Goal: Task Accomplishment & Management: Use online tool/utility

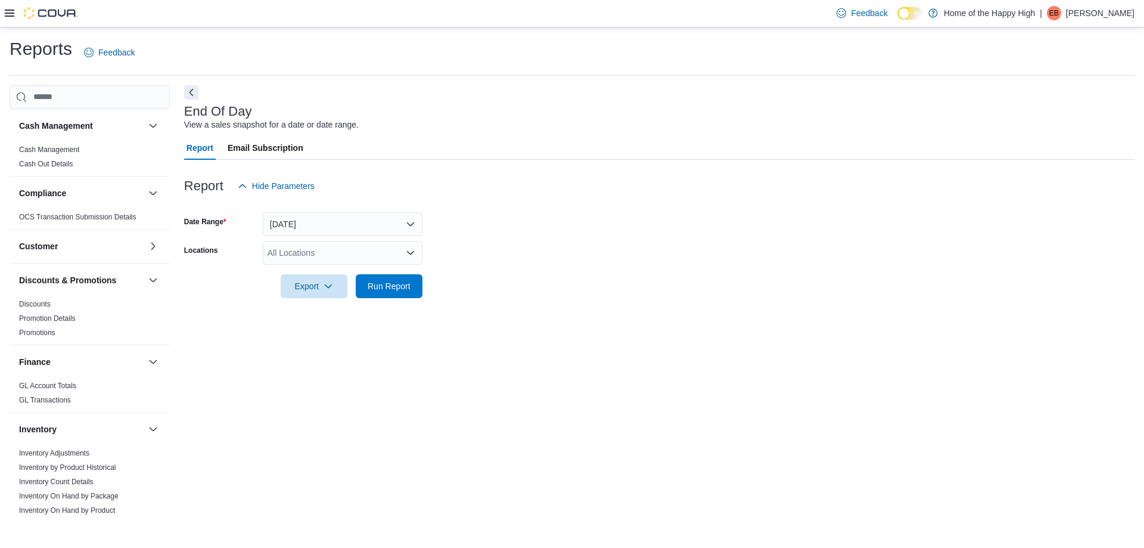
click at [285, 254] on div "All Locations" at bounding box center [343, 253] width 160 height 24
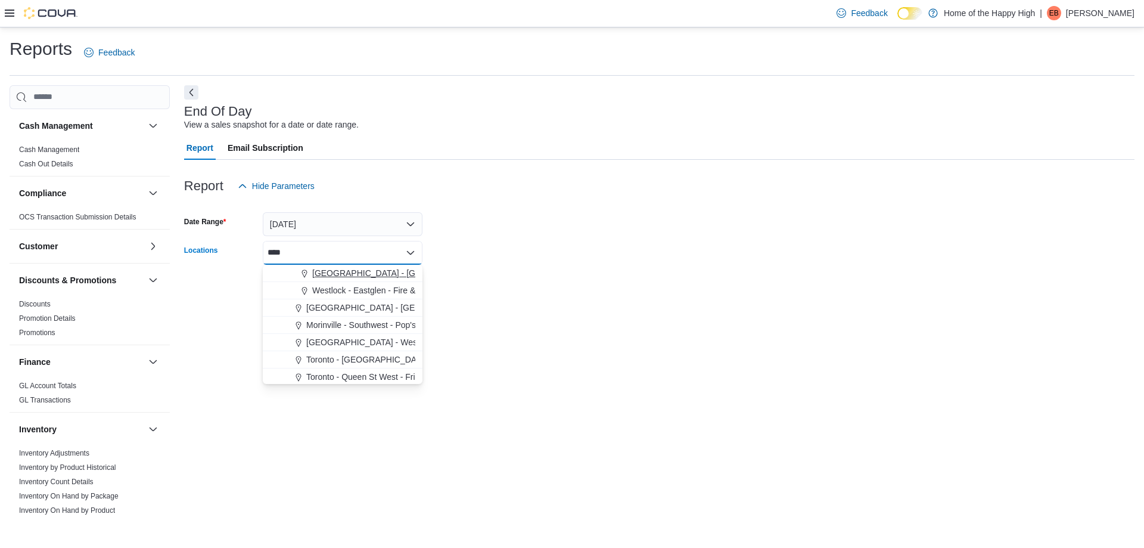
type input "****"
click at [328, 278] on span "[GEOGRAPHIC_DATA] - [GEOGRAPHIC_DATA] - Fire & Flower" at bounding box center [431, 273] width 238 height 12
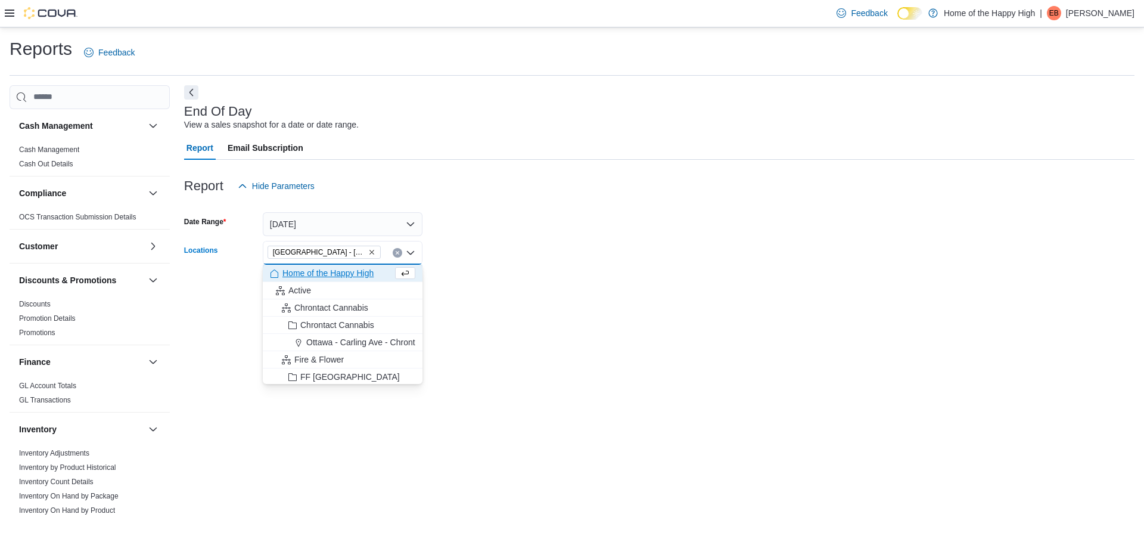
click at [554, 272] on div at bounding box center [659, 270] width 951 height 10
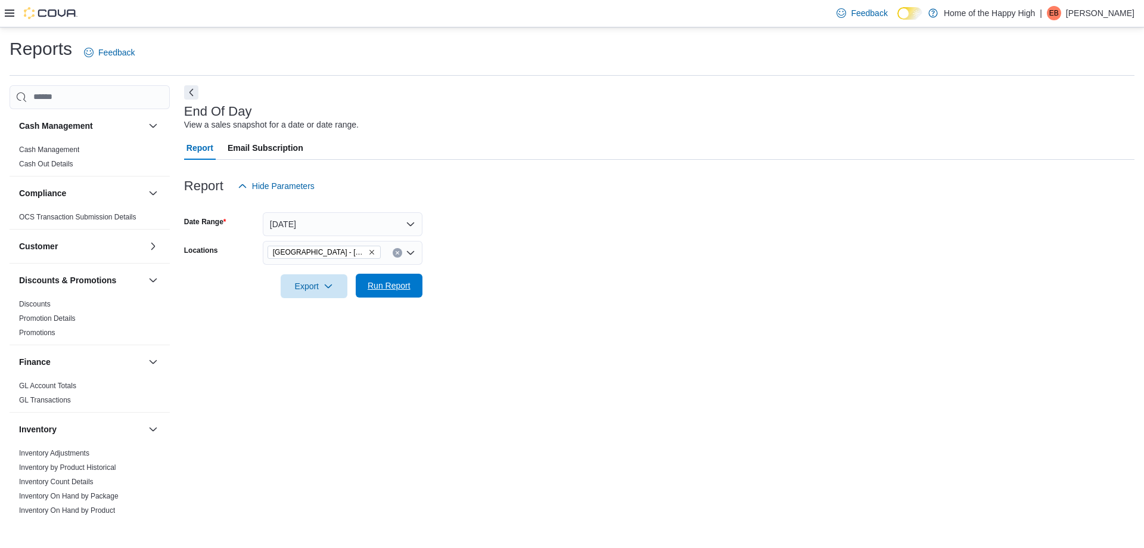
click at [386, 283] on span "Run Report" at bounding box center [389, 286] width 43 height 12
click at [333, 293] on span "Export" at bounding box center [309, 286] width 52 height 24
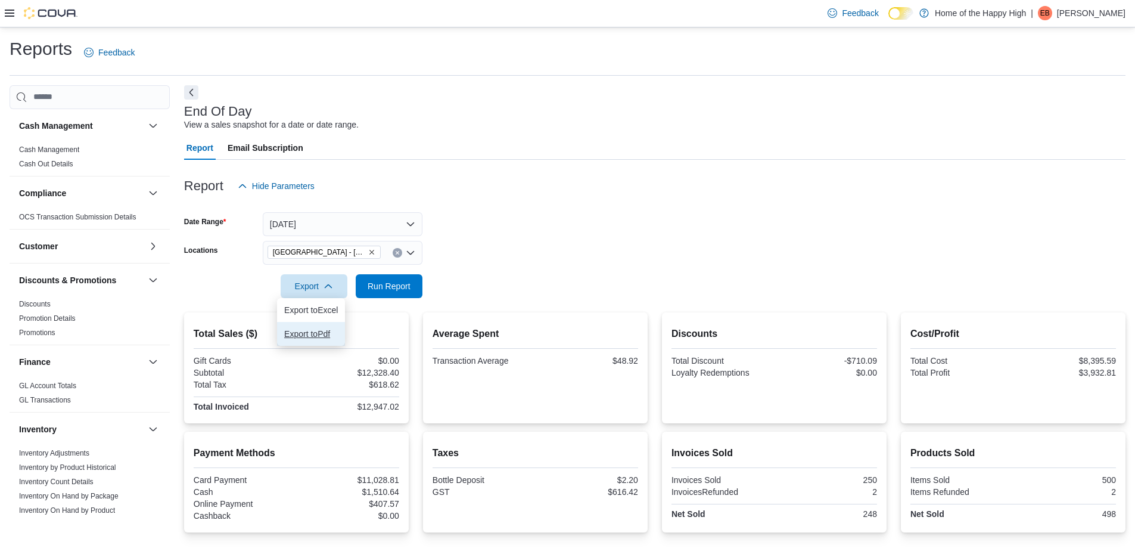
click at [321, 331] on span "Export to Pdf" at bounding box center [311, 334] width 54 height 10
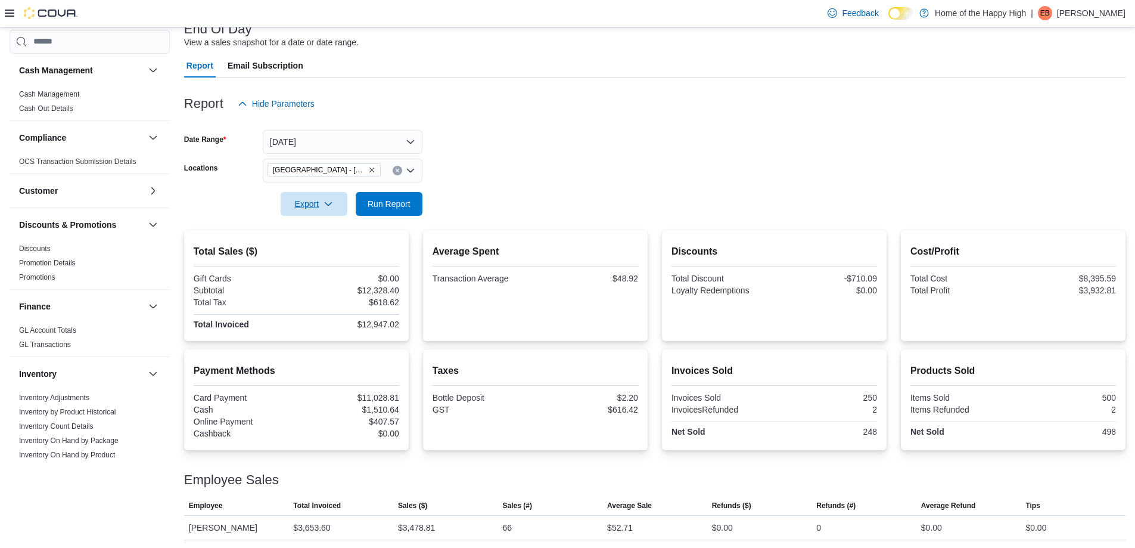
scroll to position [182, 0]
